Goal: Entertainment & Leisure: Consume media (video, audio)

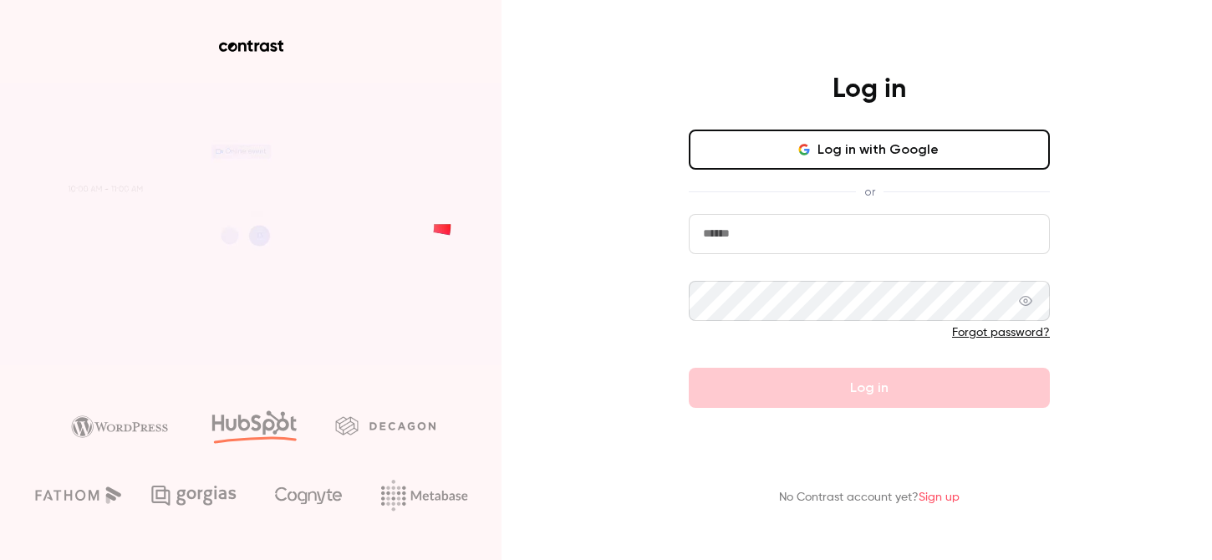
click at [787, 140] on button "Log in with Google" at bounding box center [869, 150] width 361 height 40
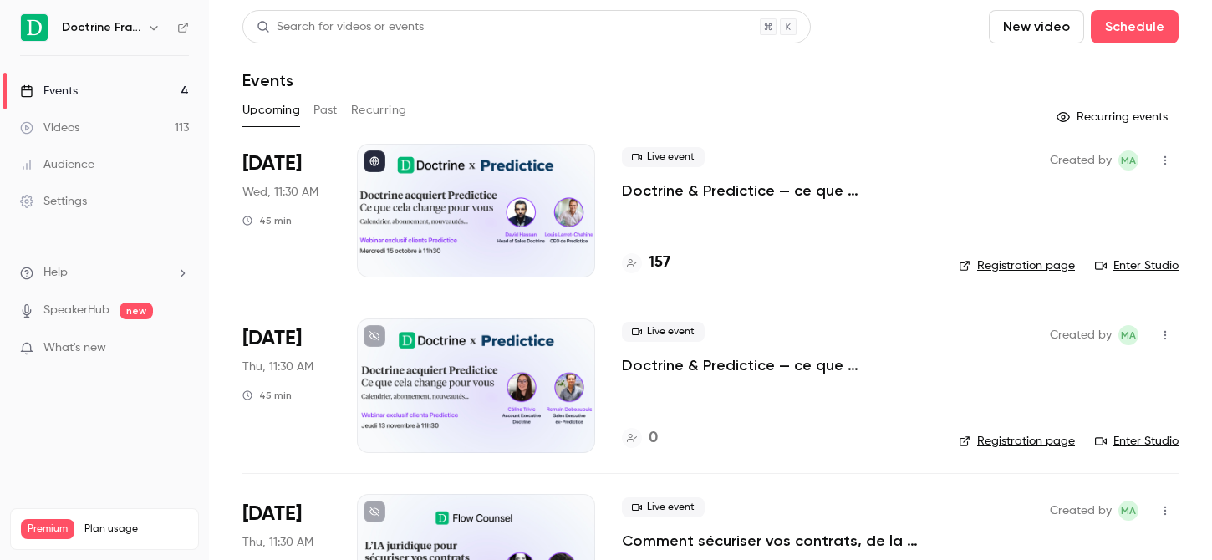
click at [148, 23] on icon "button" at bounding box center [153, 27] width 13 height 13
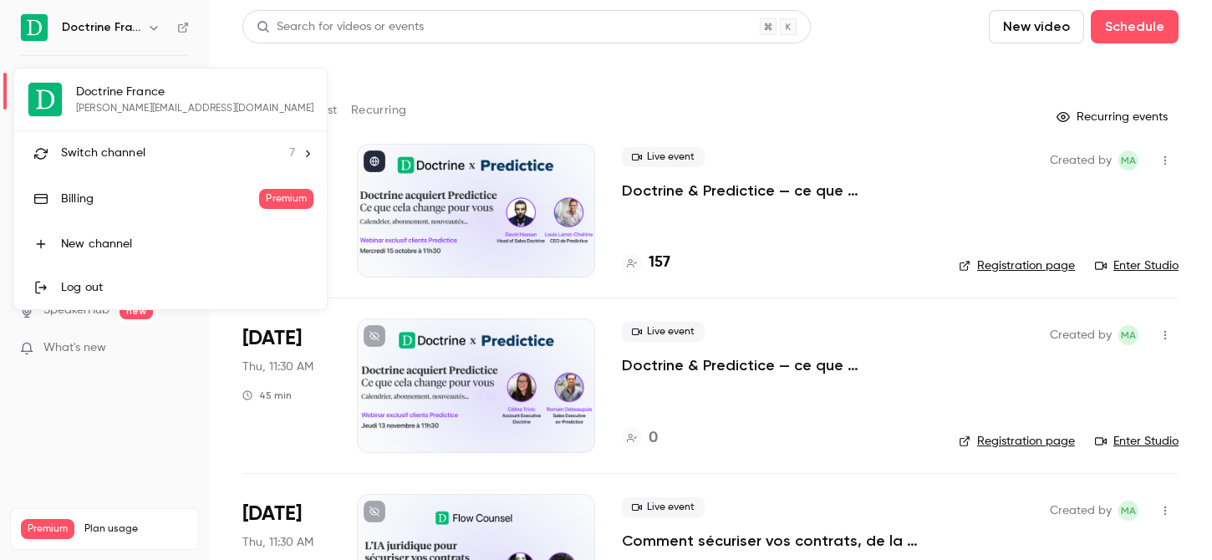
click at [138, 165] on li "Switch channel 7" at bounding box center [170, 153] width 313 height 44
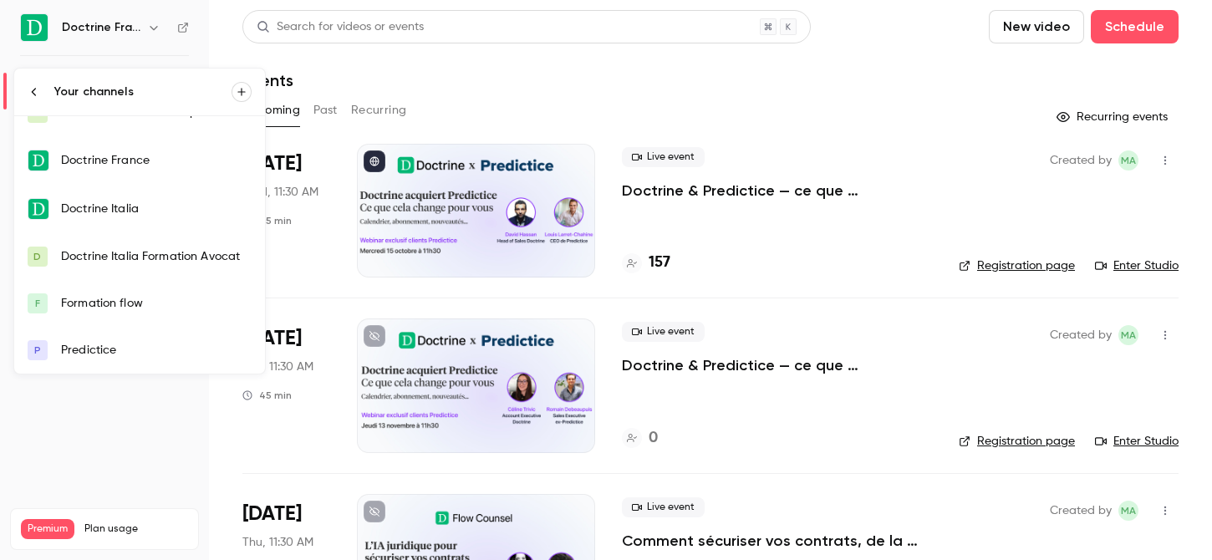
scroll to position [67, 0]
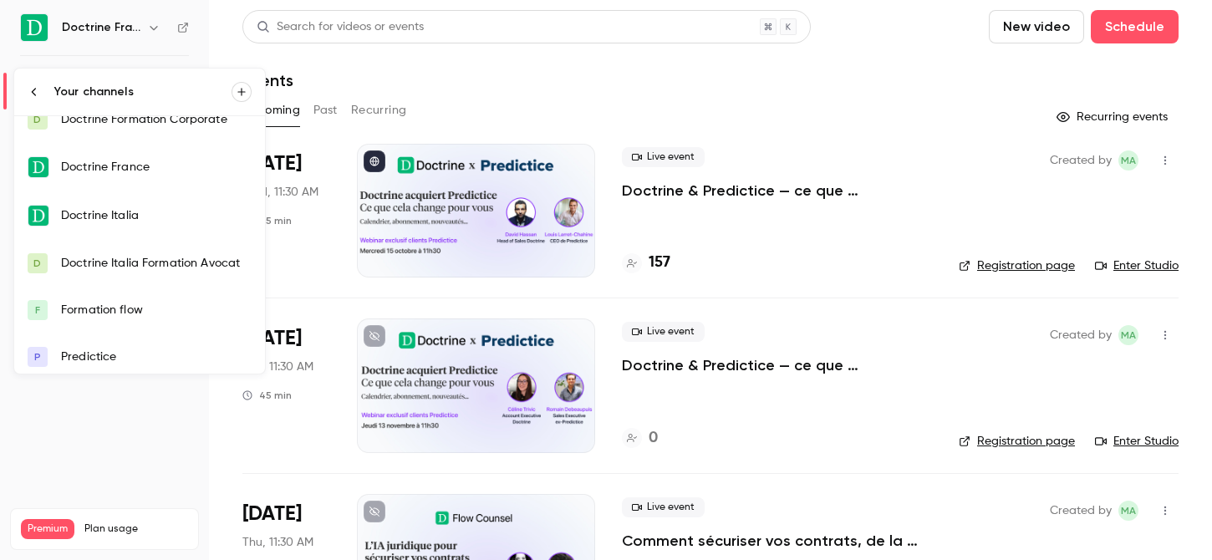
click at [86, 357] on div "Predictice" at bounding box center [156, 357] width 191 height 17
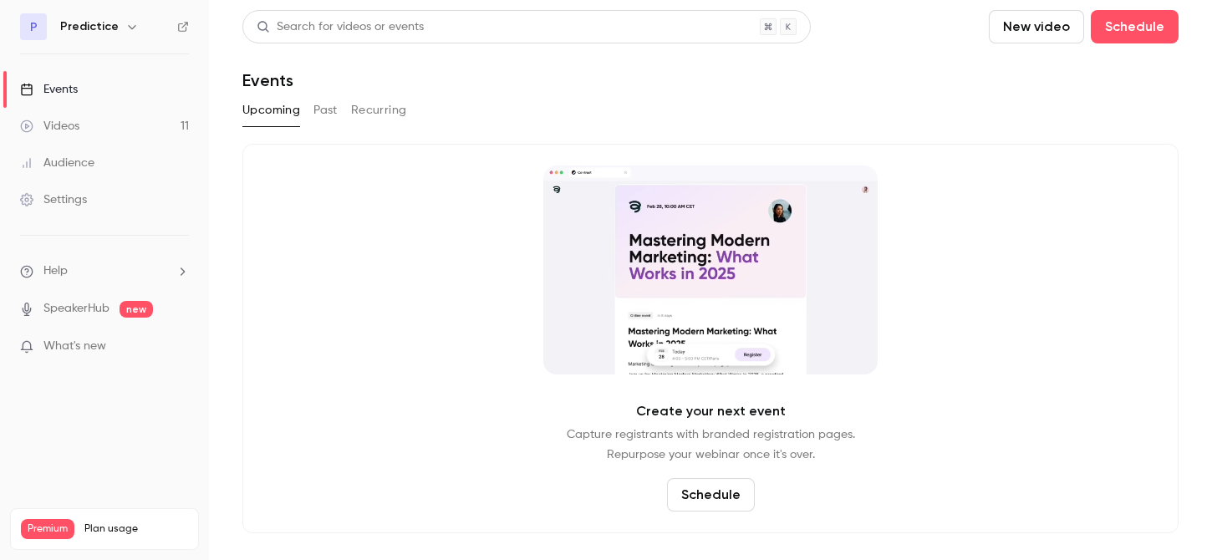
click at [327, 117] on button "Past" at bounding box center [325, 110] width 24 height 27
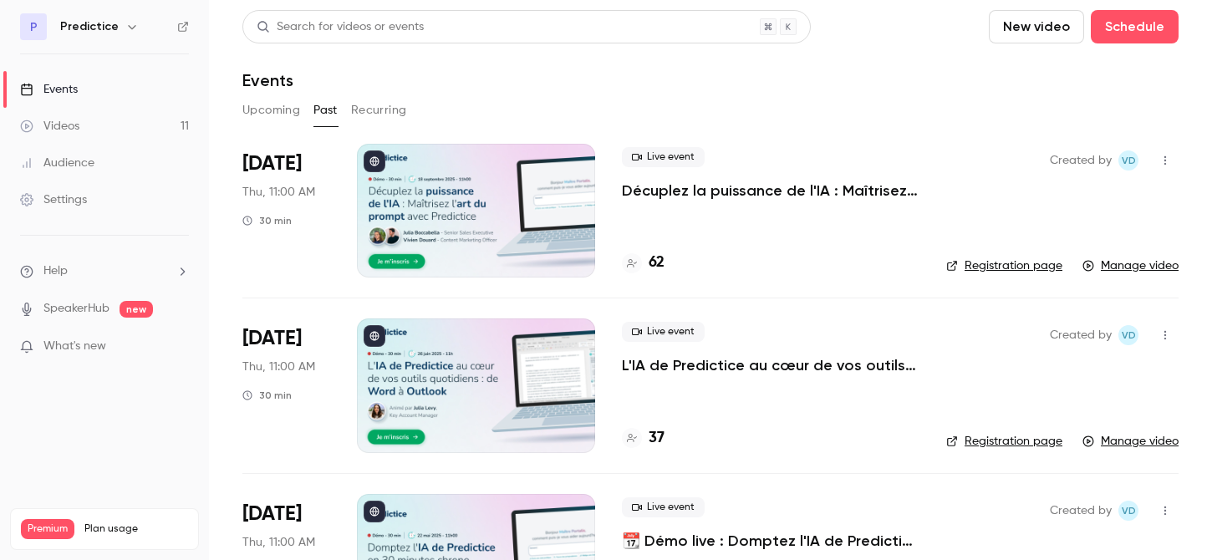
scroll to position [1, 0]
click at [415, 206] on div at bounding box center [476, 210] width 238 height 134
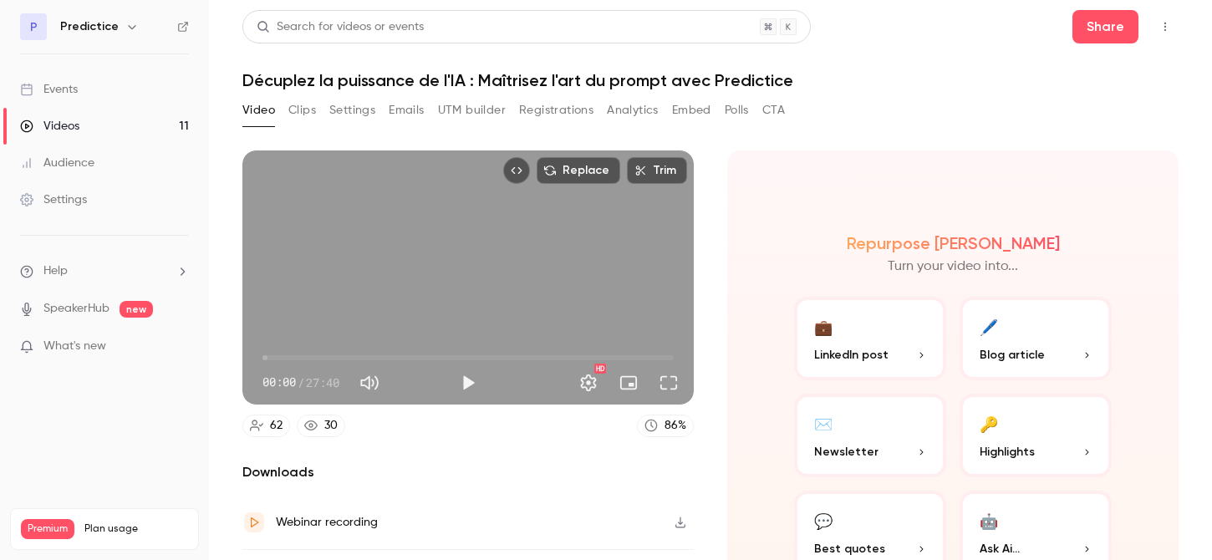
click at [367, 384] on button "Mute" at bounding box center [369, 382] width 33 height 33
type input "*"
click at [458, 379] on button "Play" at bounding box center [467, 382] width 33 height 33
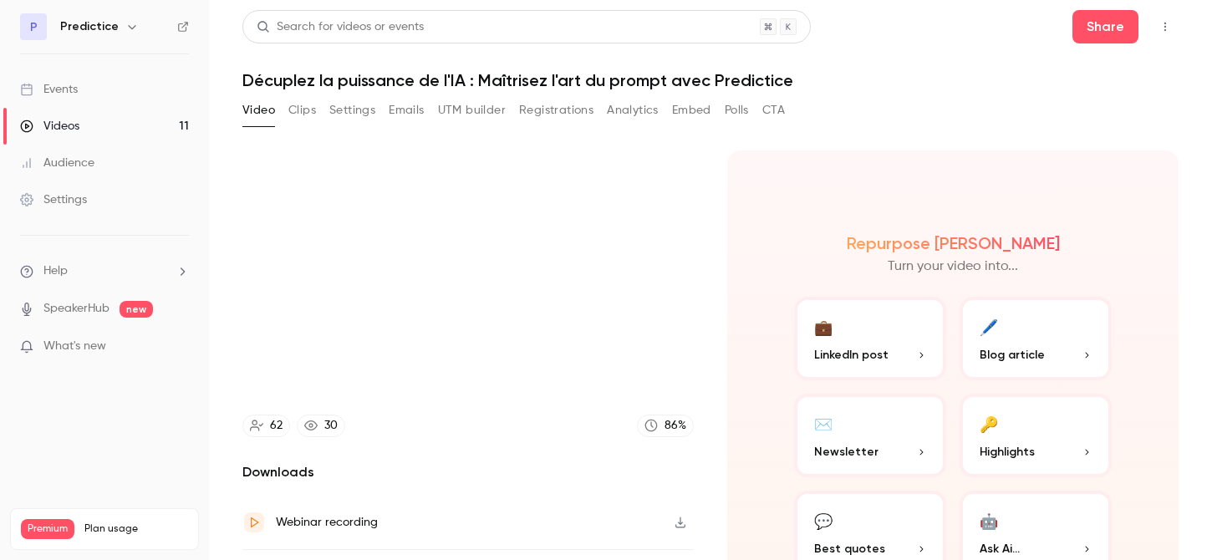
type input "***"
